Goal: Information Seeking & Learning: Learn about a topic

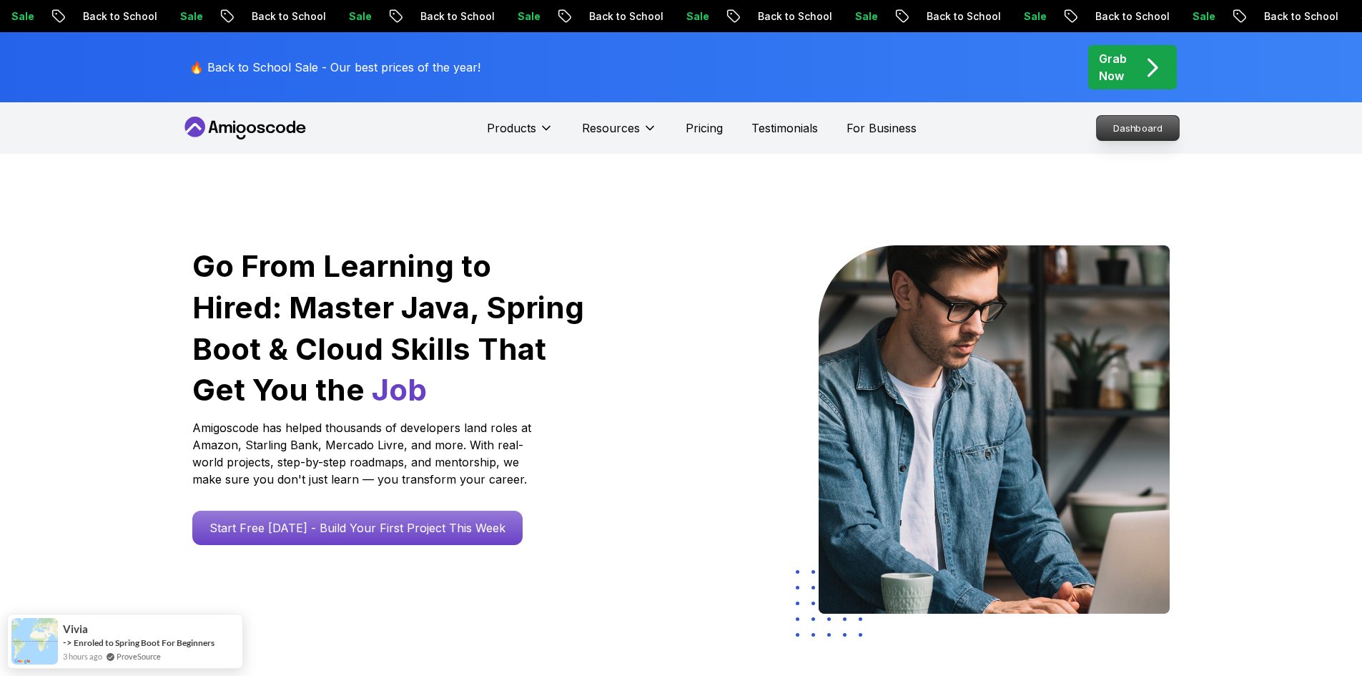
click at [1118, 127] on p "Dashboard" at bounding box center [1138, 128] width 82 height 24
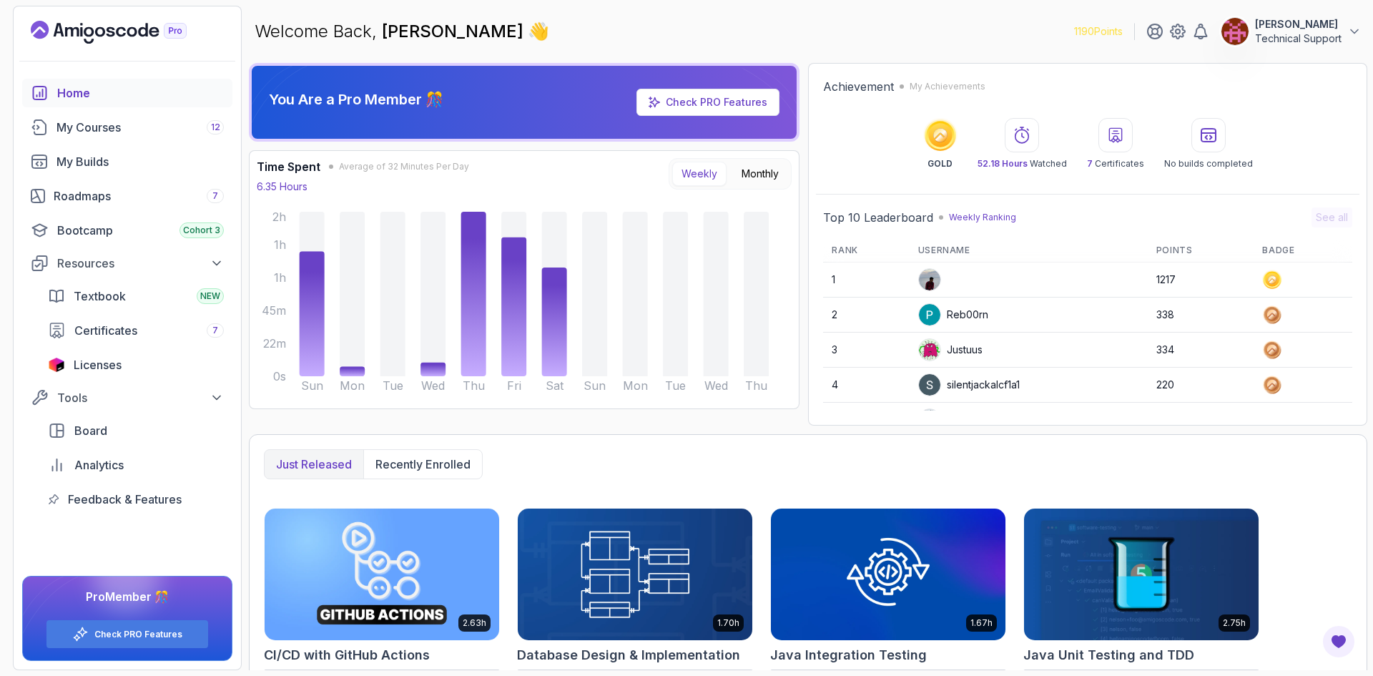
click at [778, 420] on div "You Are a Pro Member 🎊 Check PRO Features Time Spent Average of 32 Minutes Per …" at bounding box center [524, 244] width 551 height 363
click at [124, 199] on div "Roadmaps 7" at bounding box center [139, 195] width 170 height 17
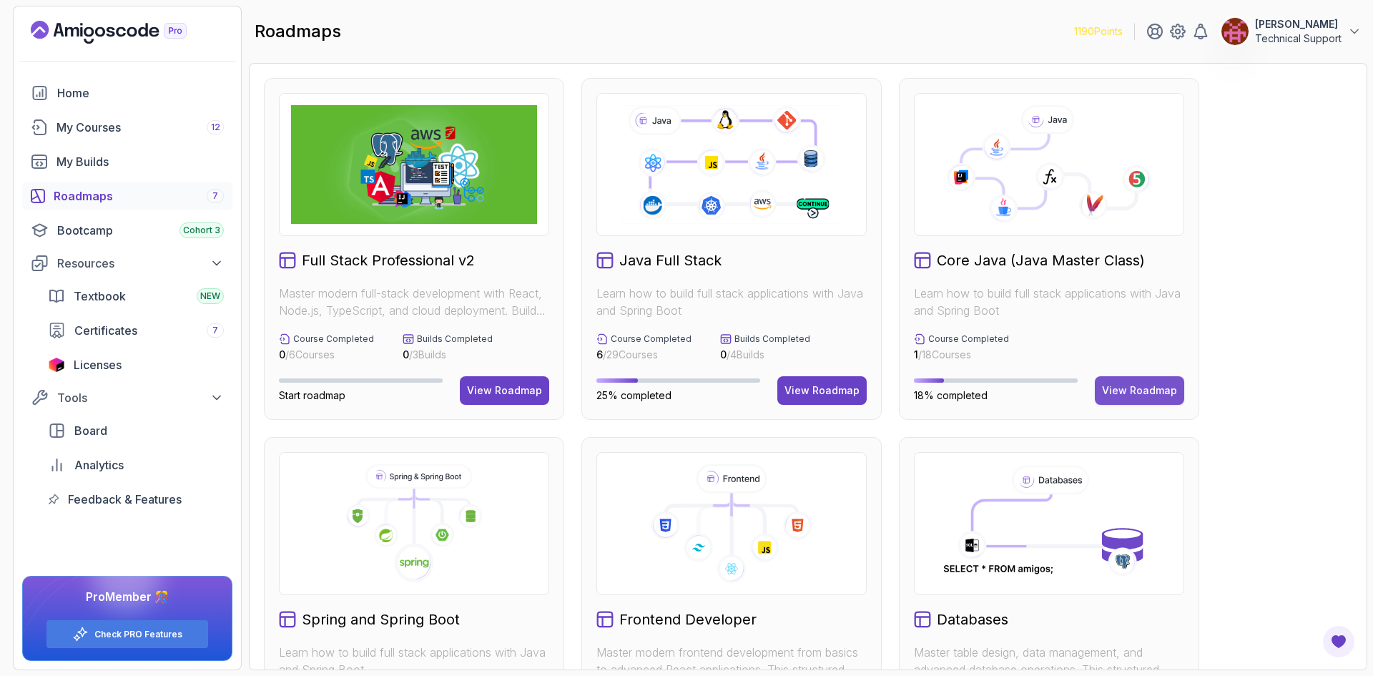
click at [1128, 394] on div "View Roadmap" at bounding box center [1139, 390] width 75 height 14
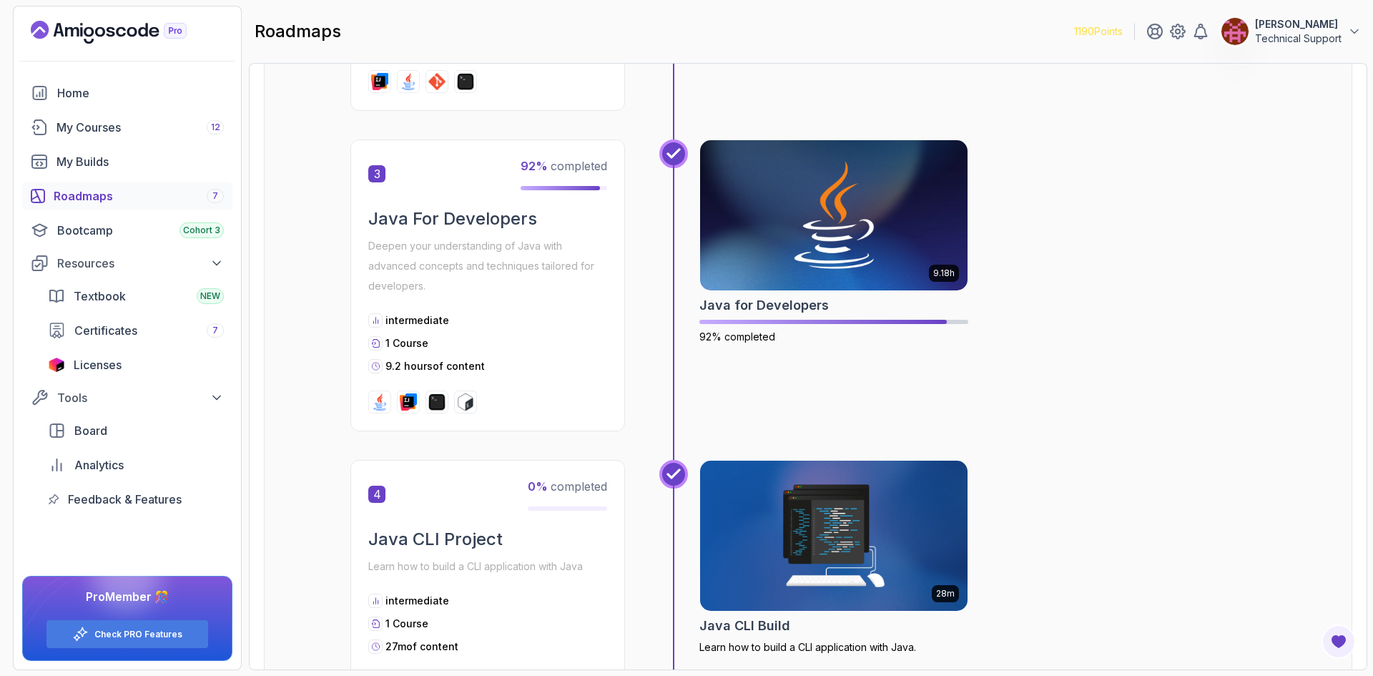
scroll to position [787, 0]
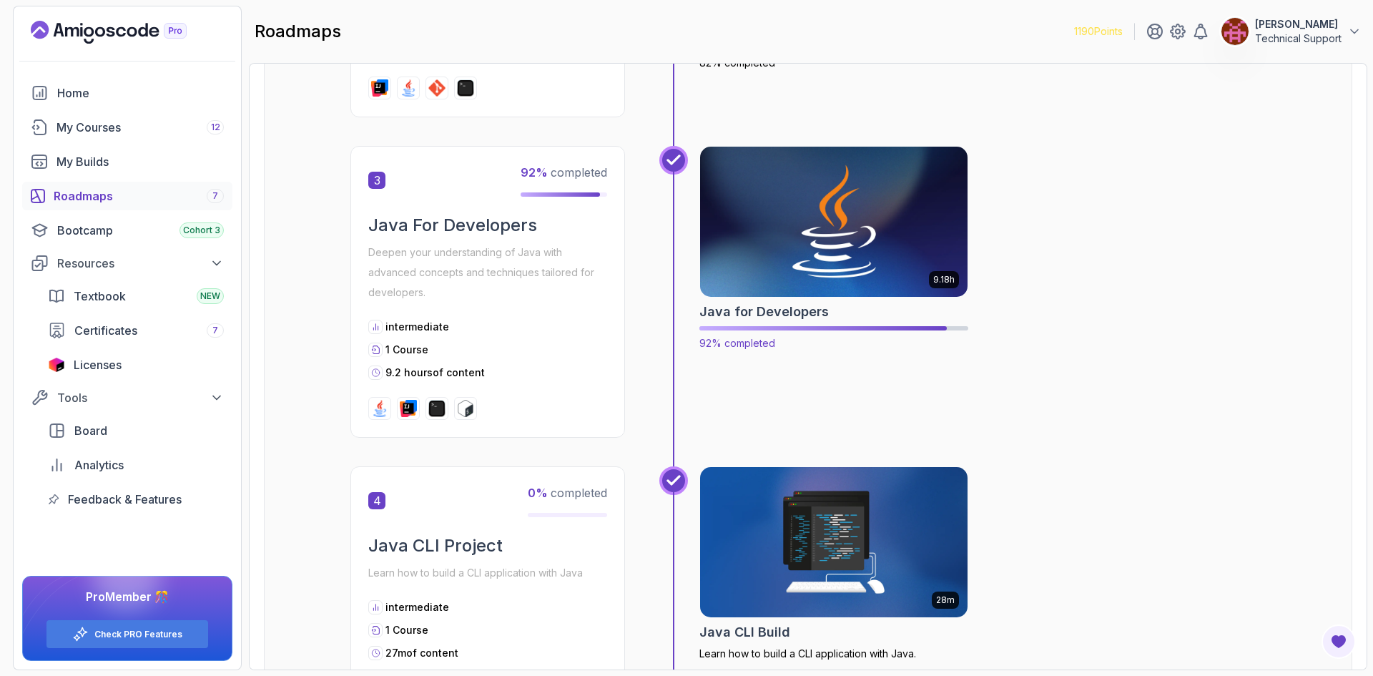
click at [895, 246] on img at bounding box center [834, 221] width 281 height 157
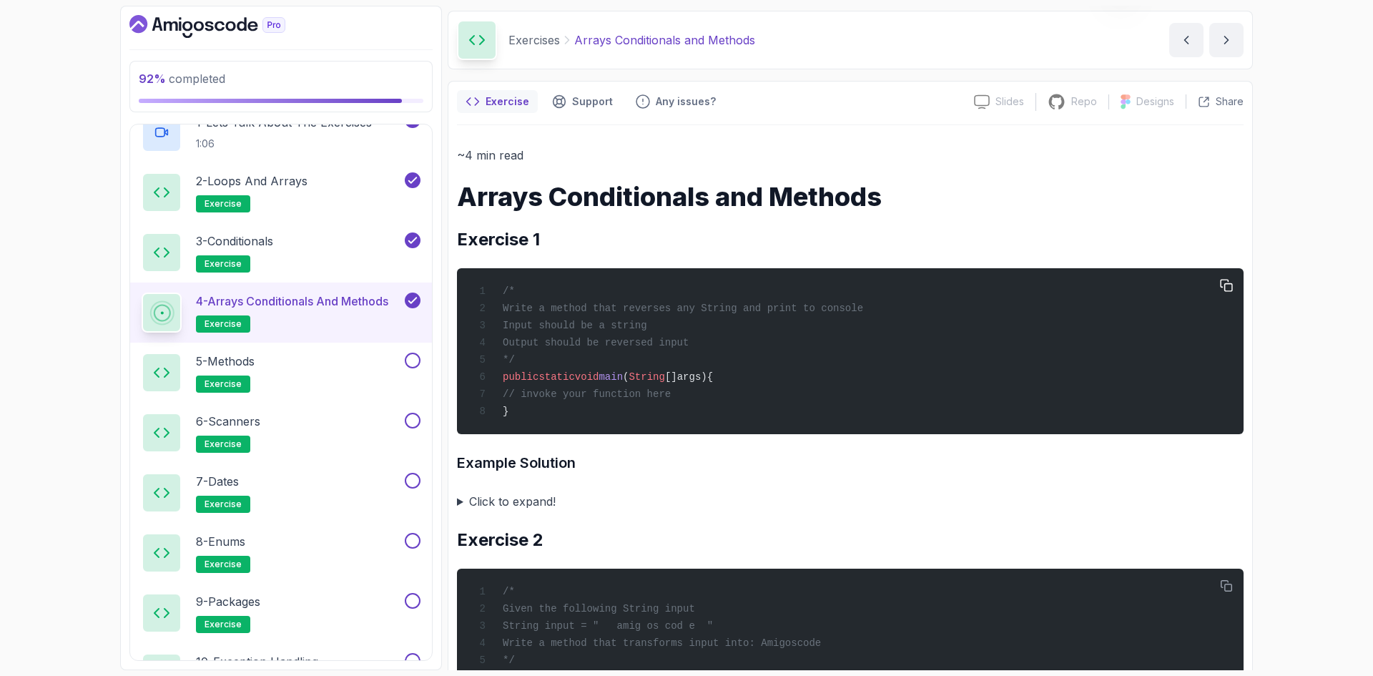
scroll to position [72, 0]
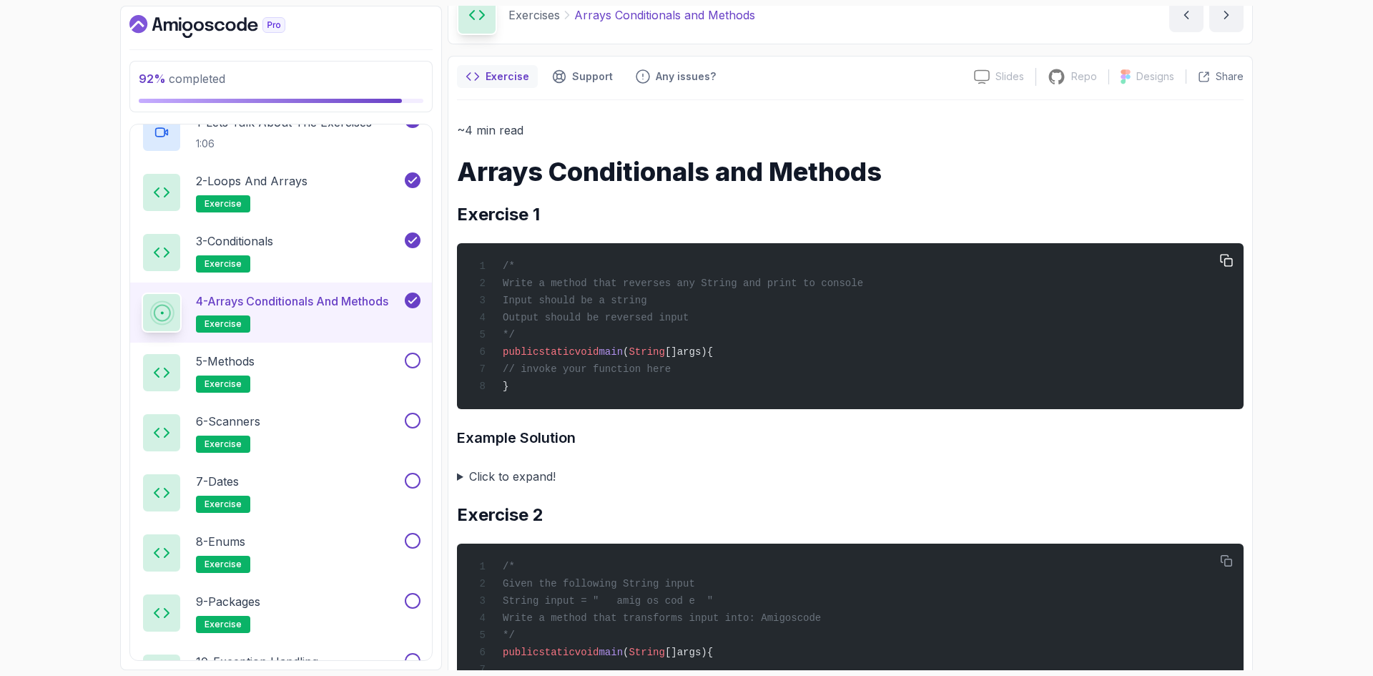
click at [705, 348] on div "/* Write a method that reverses any String and print to console Input should be…" at bounding box center [850, 326] width 764 height 149
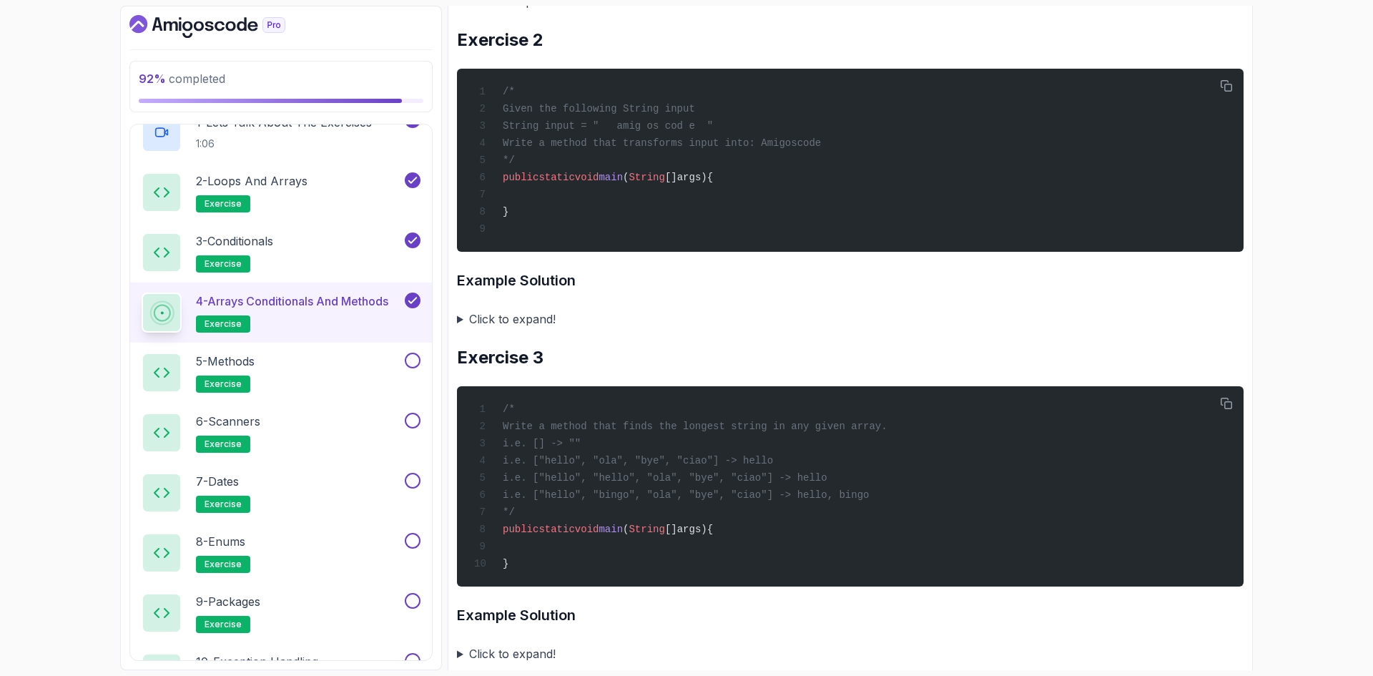
scroll to position [589, 0]
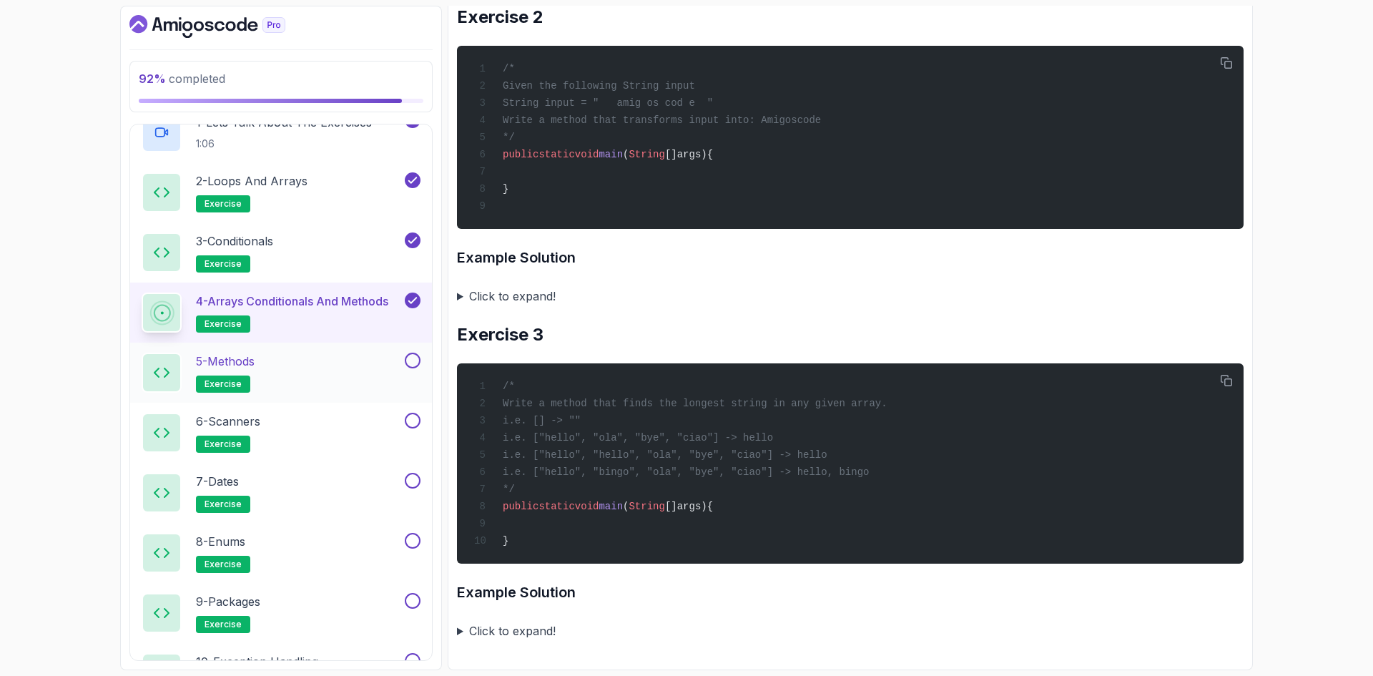
click at [365, 379] on div "5 - Methods exercise" at bounding box center [272, 373] width 260 height 40
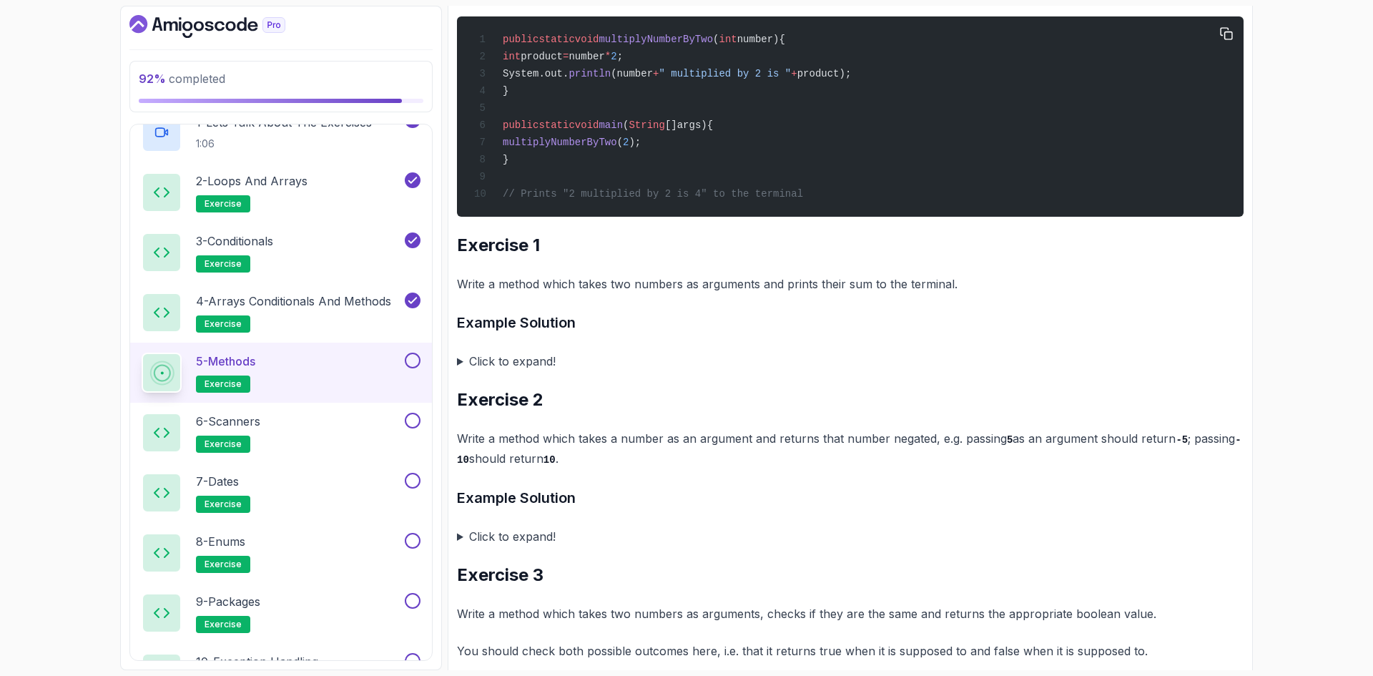
scroll to position [429, 0]
